Goal: Information Seeking & Learning: Learn about a topic

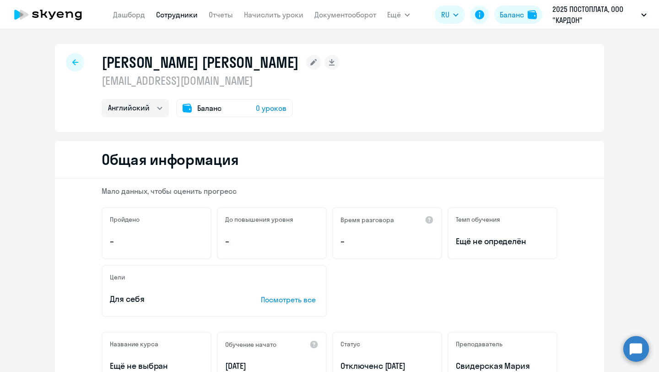
select select "english"
